Goal: Task Accomplishment & Management: Manage account settings

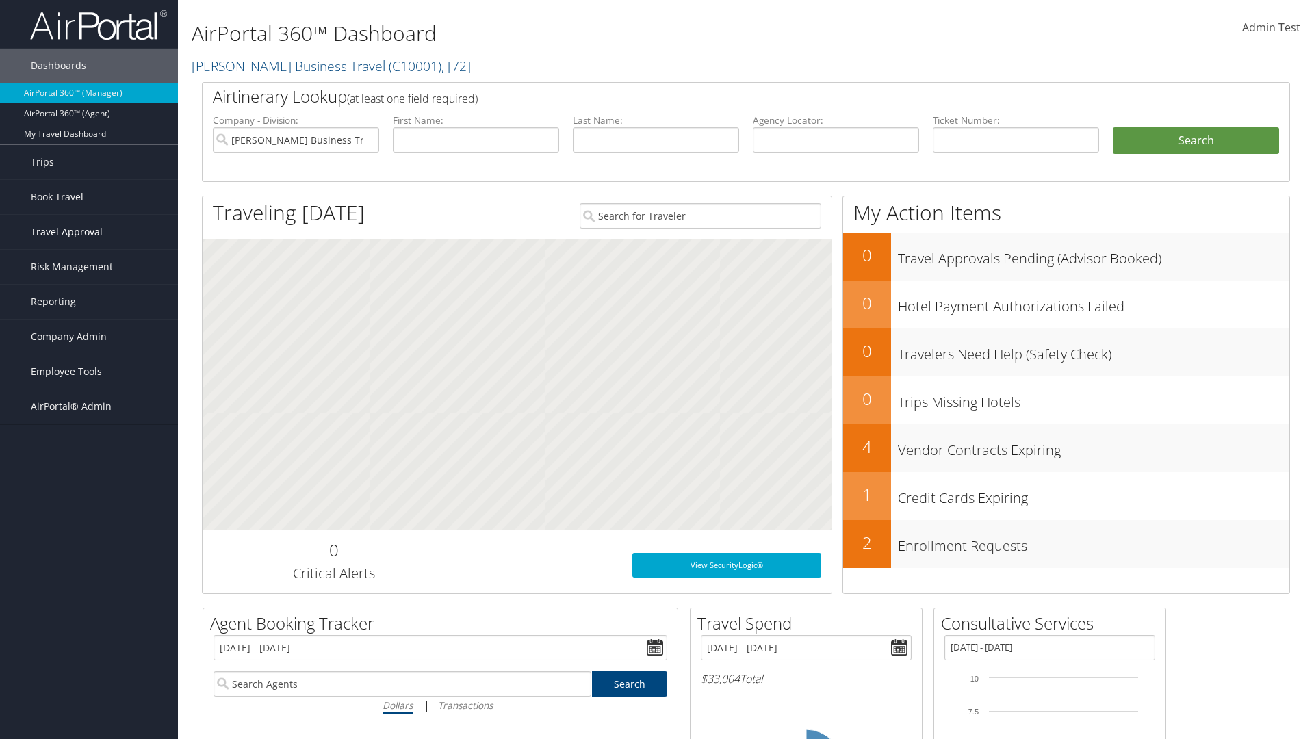
click at [89, 232] on span "Travel Approval" at bounding box center [67, 232] width 72 height 34
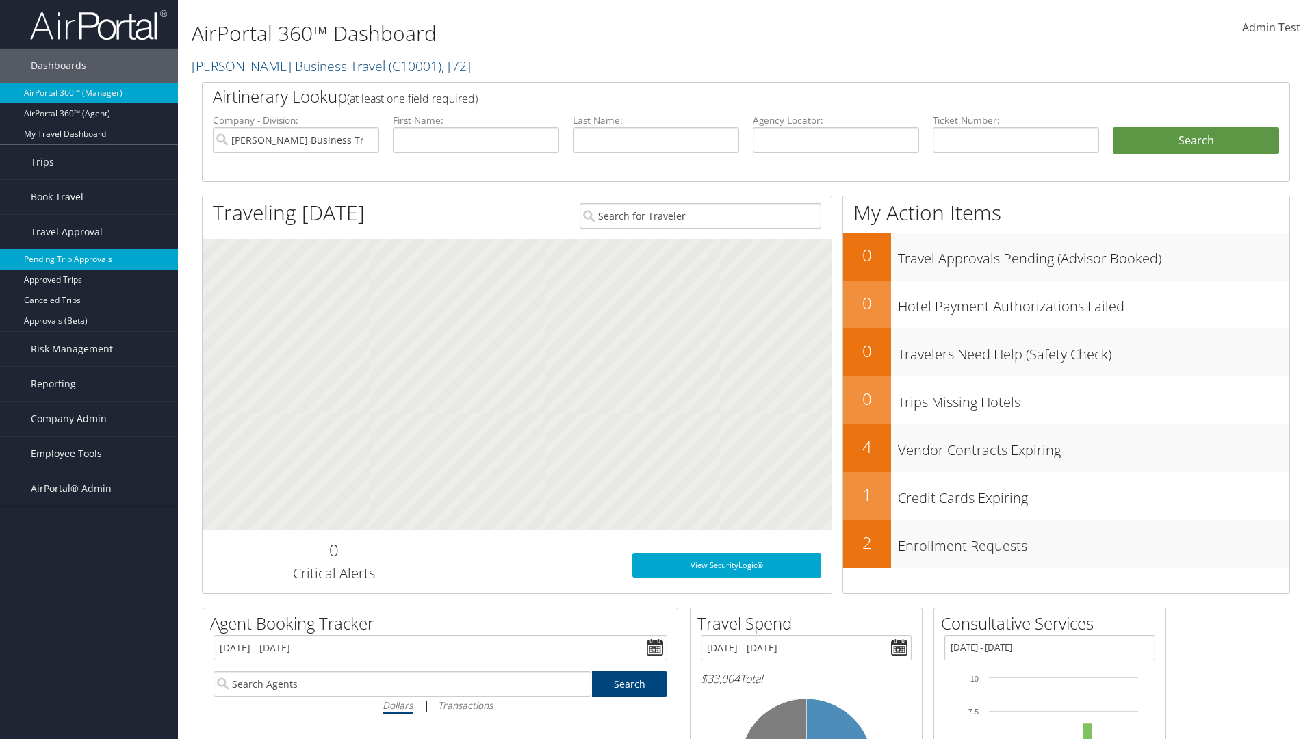
click at [89, 259] on link "Pending Trip Approvals" at bounding box center [89, 259] width 178 height 21
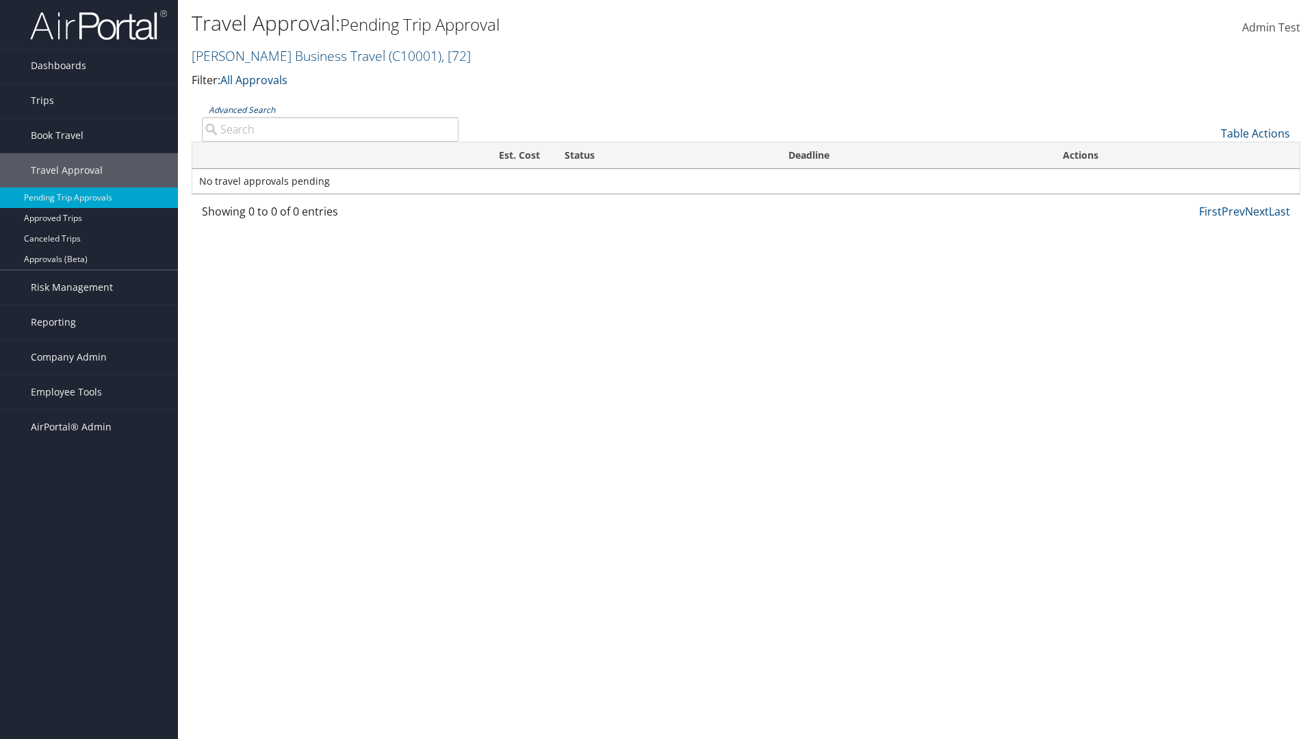
click at [242, 109] on link "Advanced Search" at bounding box center [242, 110] width 66 height 12
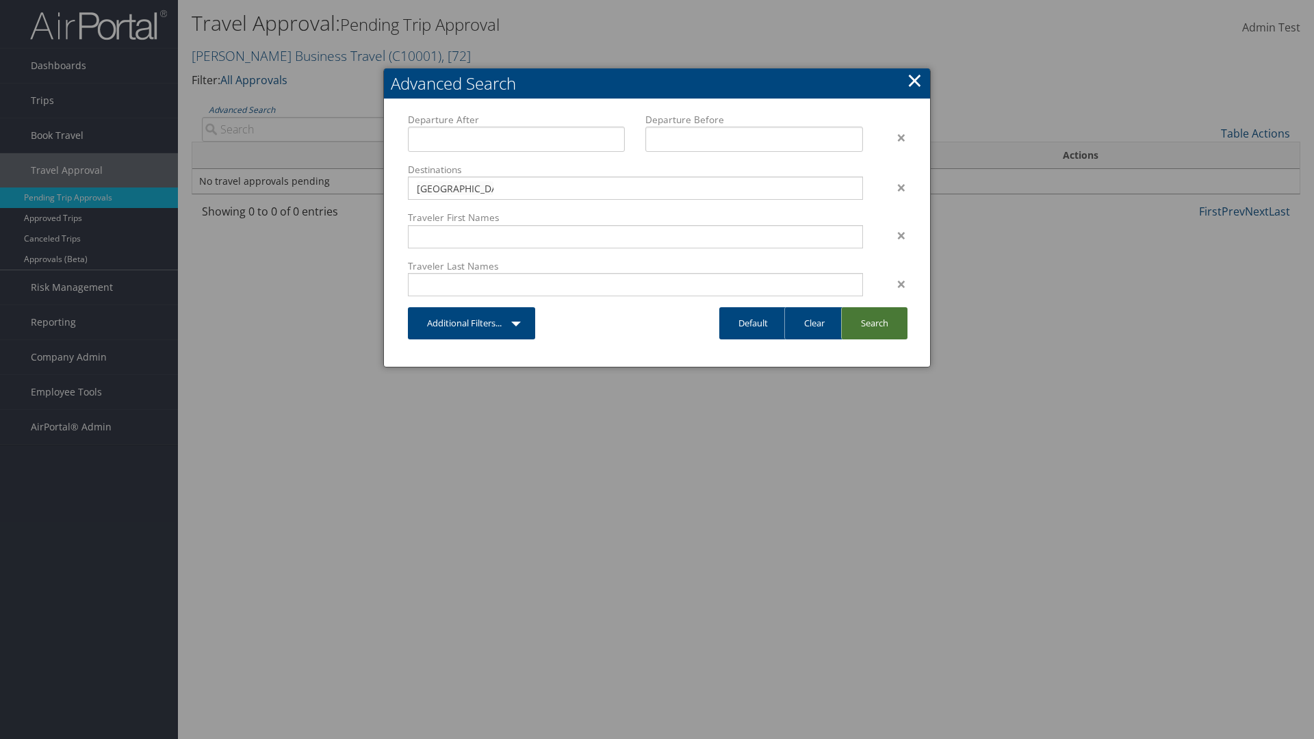
type input "[GEOGRAPHIC_DATA]"
click at [874, 323] on link "Search" at bounding box center [874, 323] width 66 height 32
type input "Long Beach"
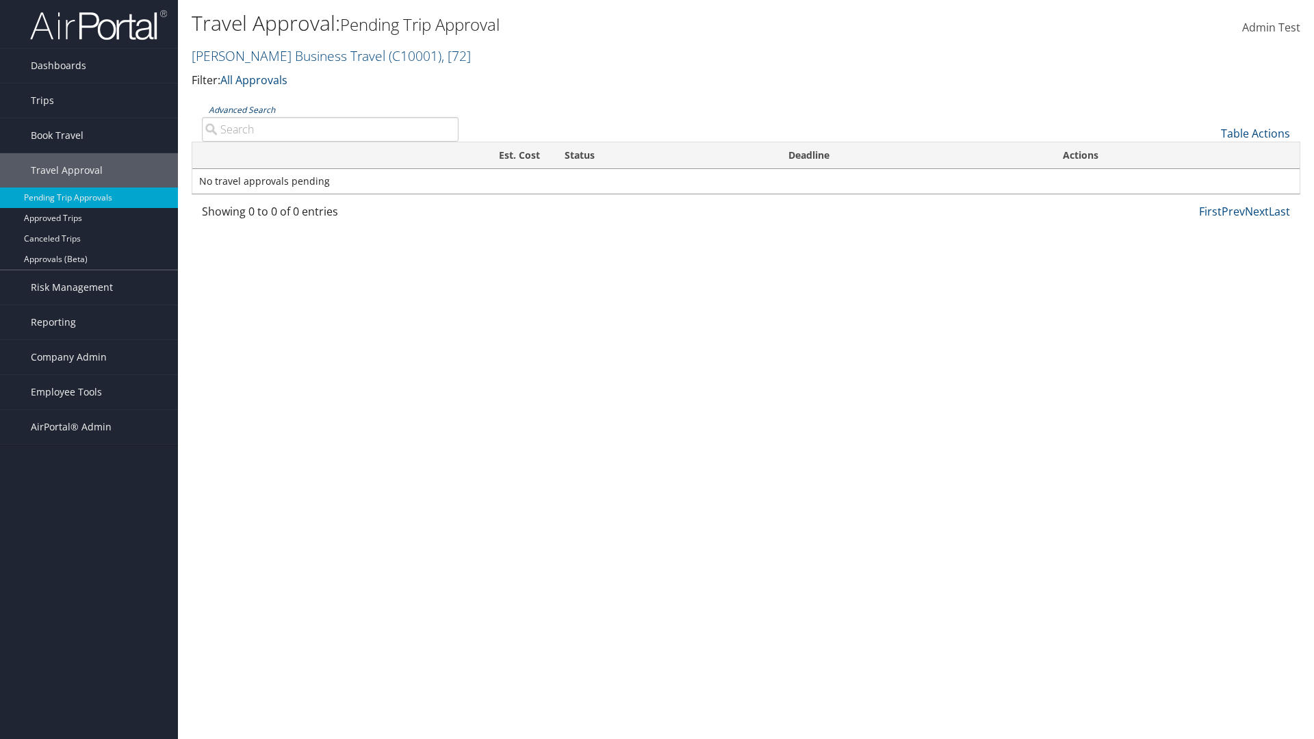
click at [242, 109] on link "Advanced Search" at bounding box center [242, 110] width 66 height 12
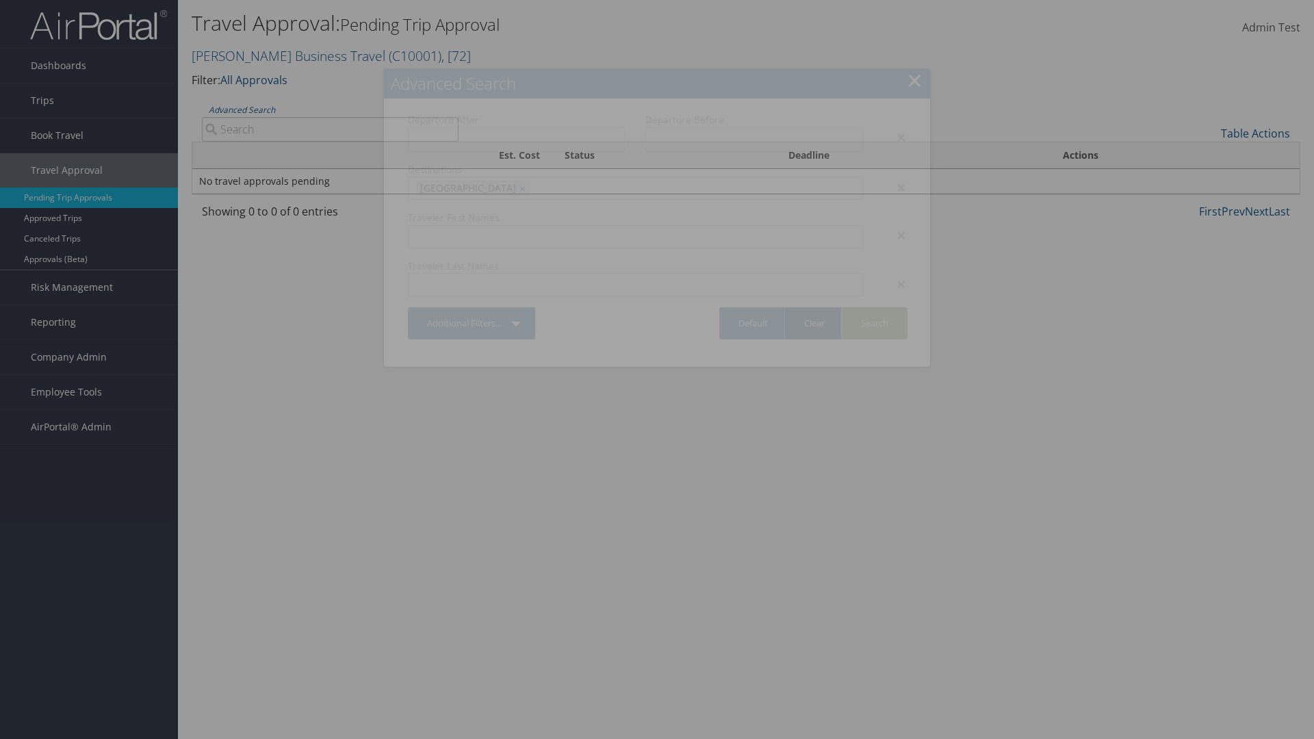
click at [814, 323] on link "Clear" at bounding box center [814, 323] width 60 height 32
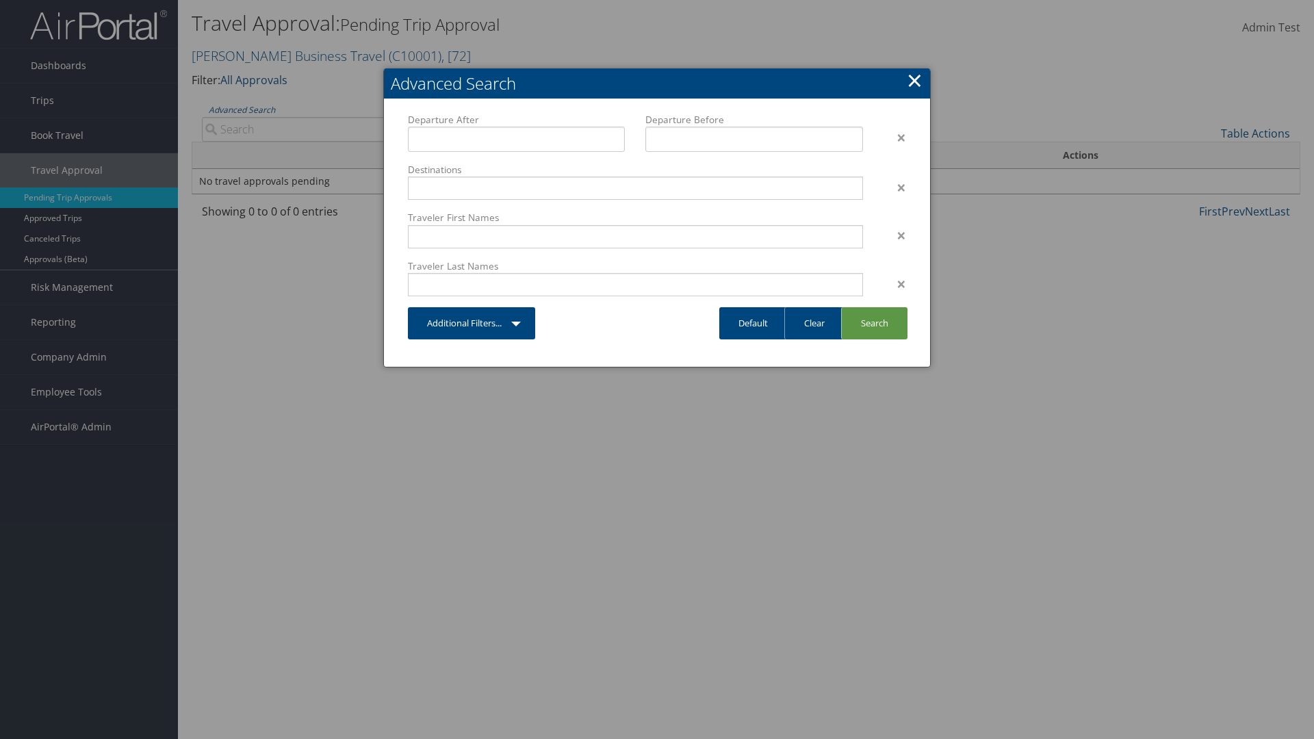
click at [914, 80] on link "×" at bounding box center [915, 79] width 16 height 27
